Goal: Find specific page/section: Find specific page/section

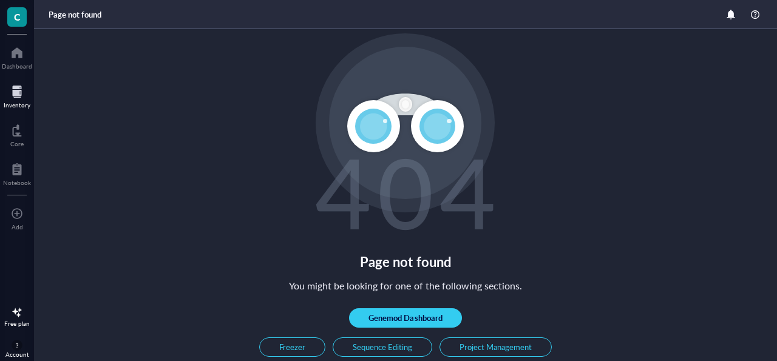
click at [10, 92] on div at bounding box center [17, 91] width 27 height 19
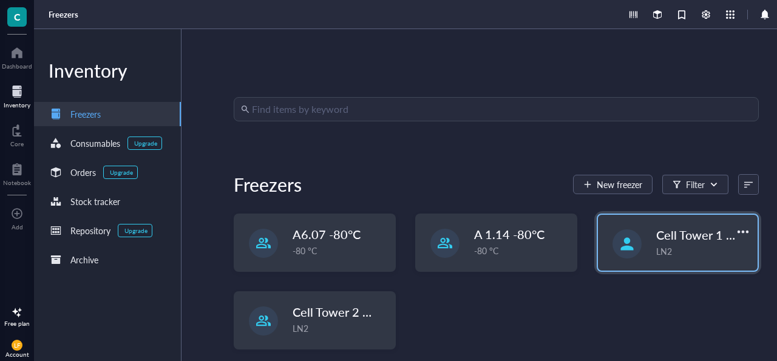
click at [626, 226] on div "Cell Tower 1 - Blue Lid LN2" at bounding box center [678, 243] width 160 height 56
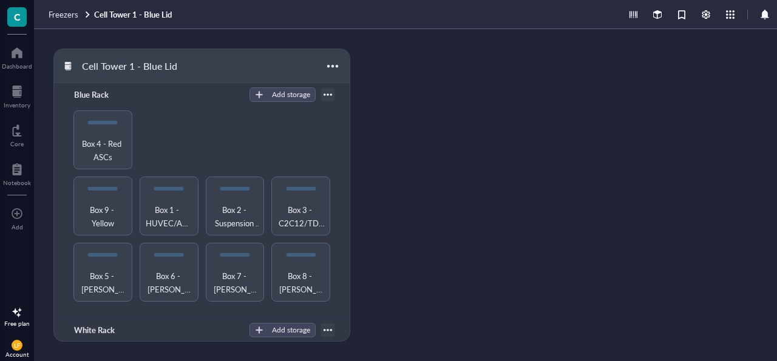
scroll to position [215, 0]
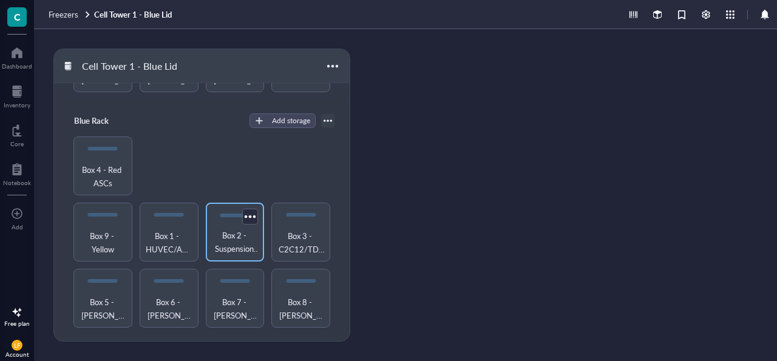
click at [219, 229] on span "Box 2 - Suspension Cells - U937/Jurkat T/NTERA-2/MM6 Yellow" at bounding box center [235, 242] width 47 height 27
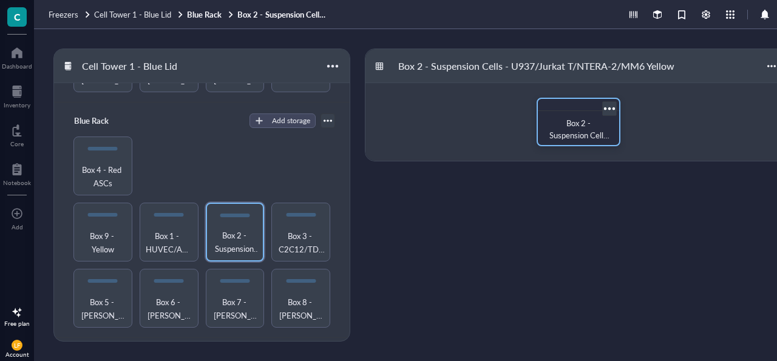
click at [576, 120] on span "Box 2 - Suspension Cells U937/Jurkat T/NTERA-2/MM6- Yellow" at bounding box center [579, 147] width 60 height 60
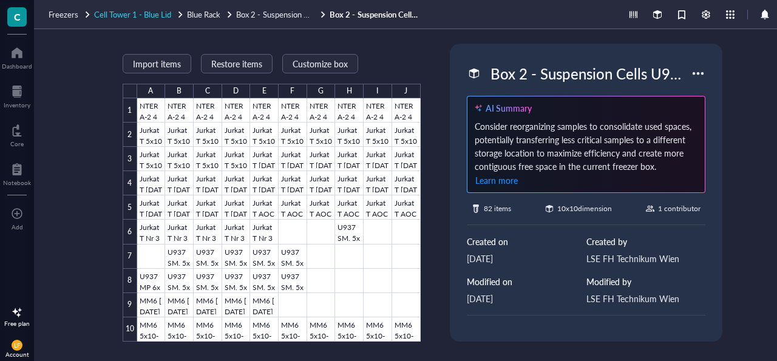
click at [150, 12] on span "Cell Tower 1 - Blue Lid" at bounding box center [132, 14] width 77 height 12
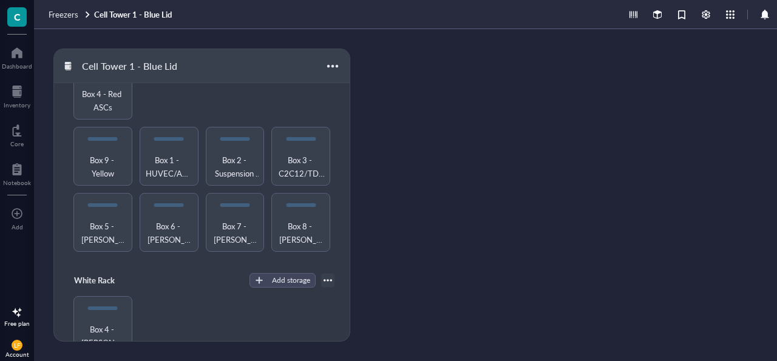
scroll to position [292, 0]
click at [283, 152] on span "Box 3 - C2C12/TDSCs-GFP - Red" at bounding box center [300, 165] width 47 height 27
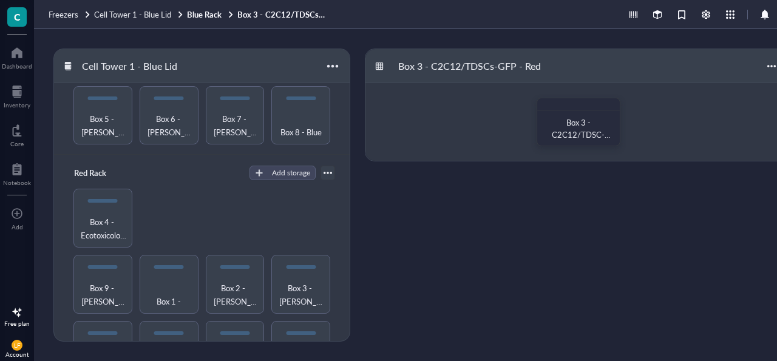
scroll to position [640, 0]
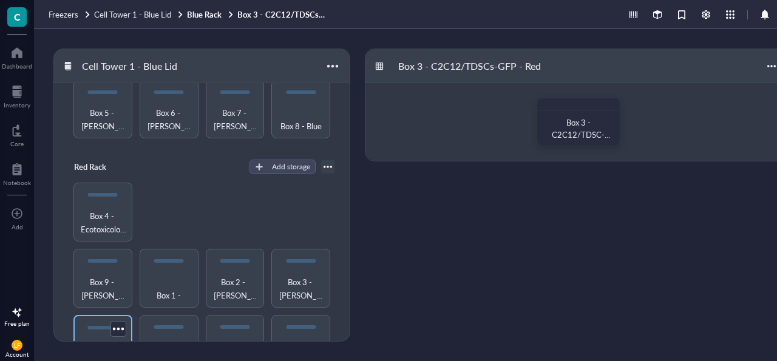
click at [106, 341] on span "Box 5 - HEK/MG63 - Blue" at bounding box center [102, 354] width 47 height 27
click at [562, 130] on span "Box 5 - HEK/MG63 - Blue" at bounding box center [582, 135] width 56 height 36
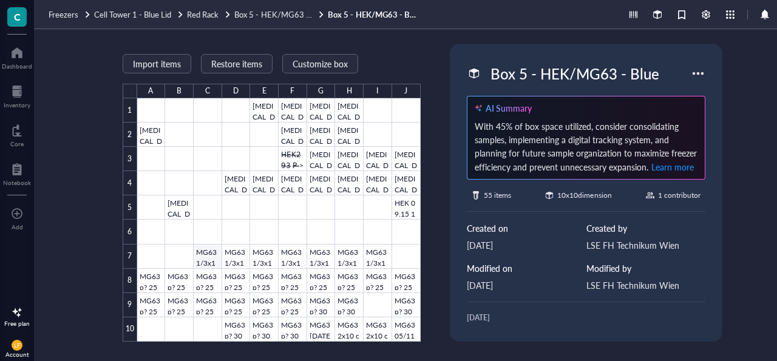
click at [198, 251] on div at bounding box center [278, 219] width 283 height 243
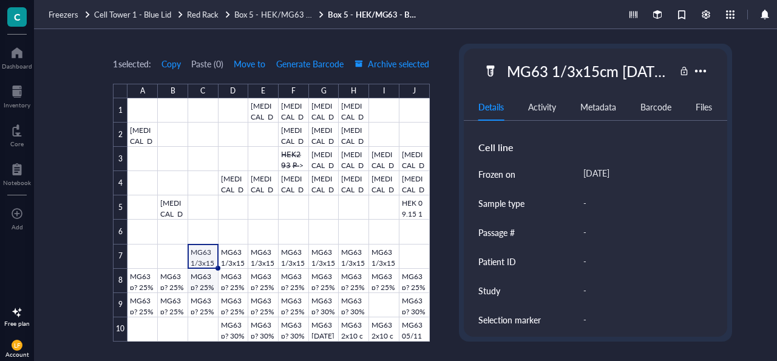
scroll to position [24, 0]
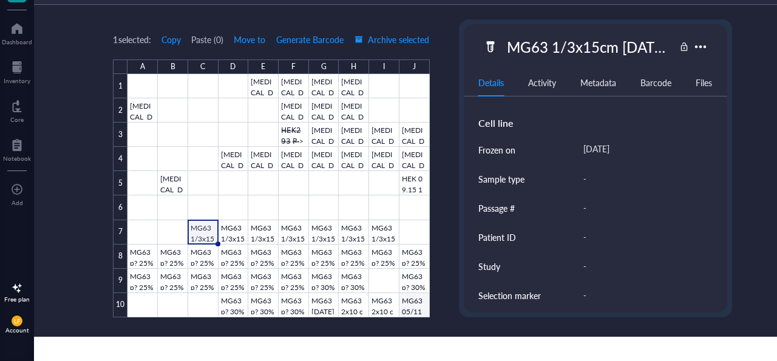
click at [419, 303] on div at bounding box center [278, 195] width 302 height 243
click at [385, 304] on div at bounding box center [278, 195] width 302 height 243
